Goal: Task Accomplishment & Management: Manage account settings

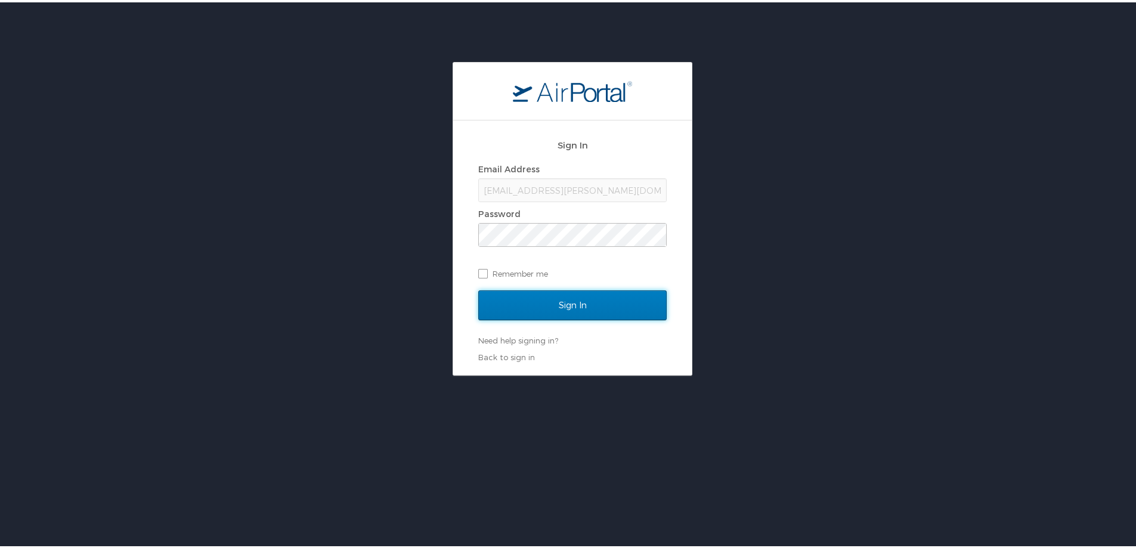
click at [566, 297] on input "Sign In" at bounding box center [572, 303] width 188 height 30
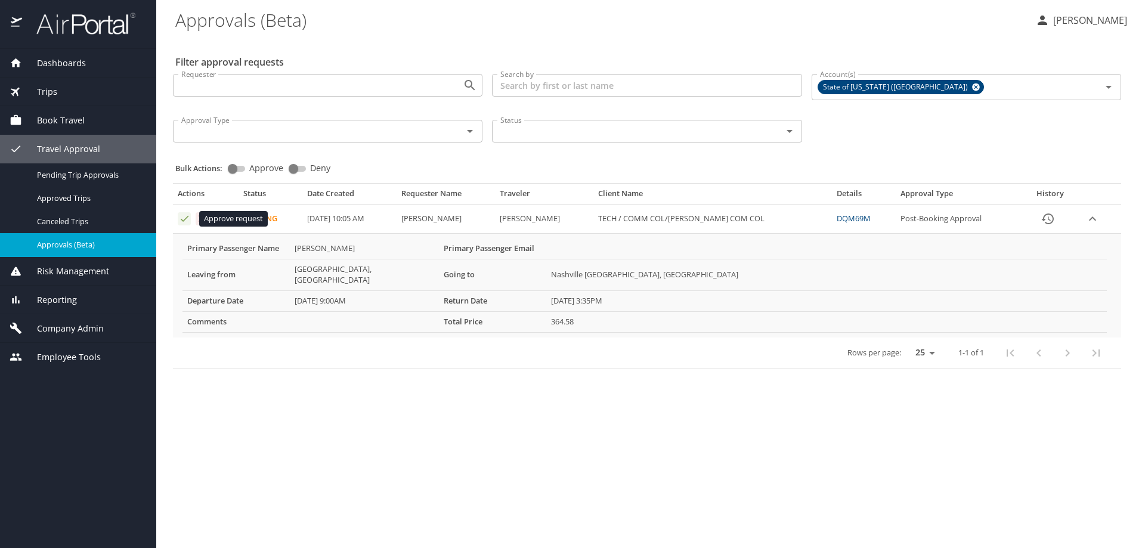
click at [185, 216] on icon "Approval table" at bounding box center [184, 218] width 11 height 11
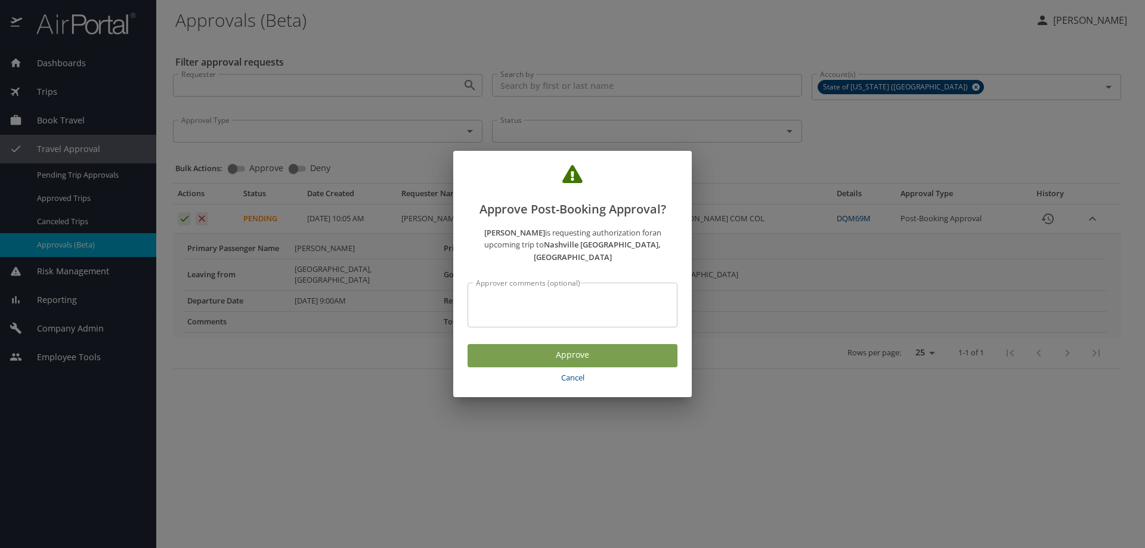
click at [585, 352] on span "Approve" at bounding box center [572, 355] width 191 height 15
